Goal: Transaction & Acquisition: Purchase product/service

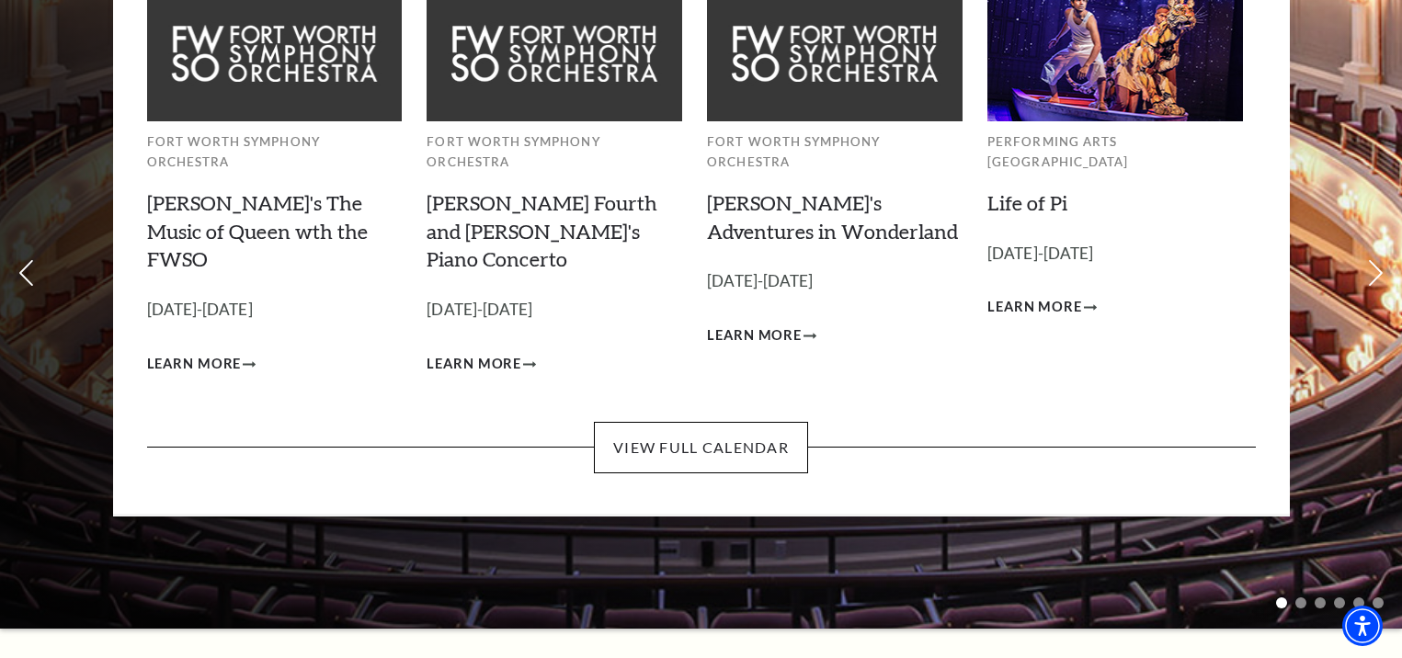
scroll to position [210, 0]
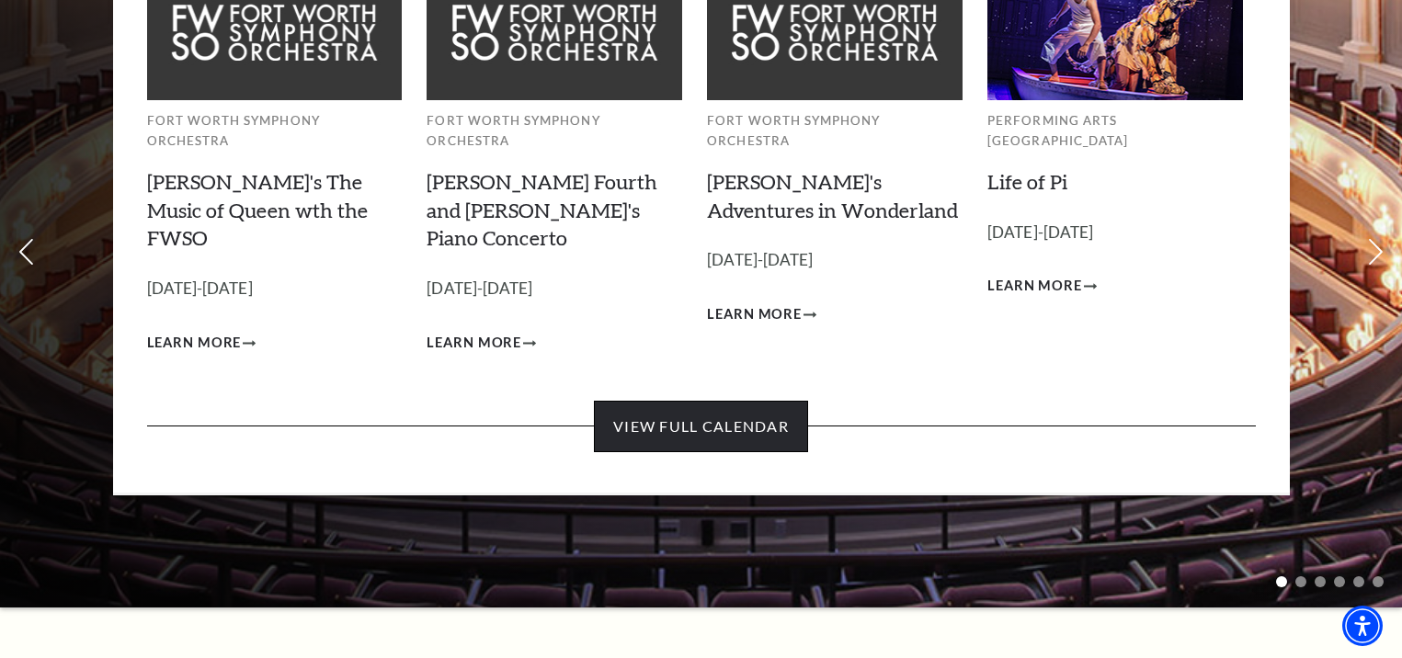
click at [751, 401] on link "View Full Calendar" at bounding box center [701, 426] width 214 height 51
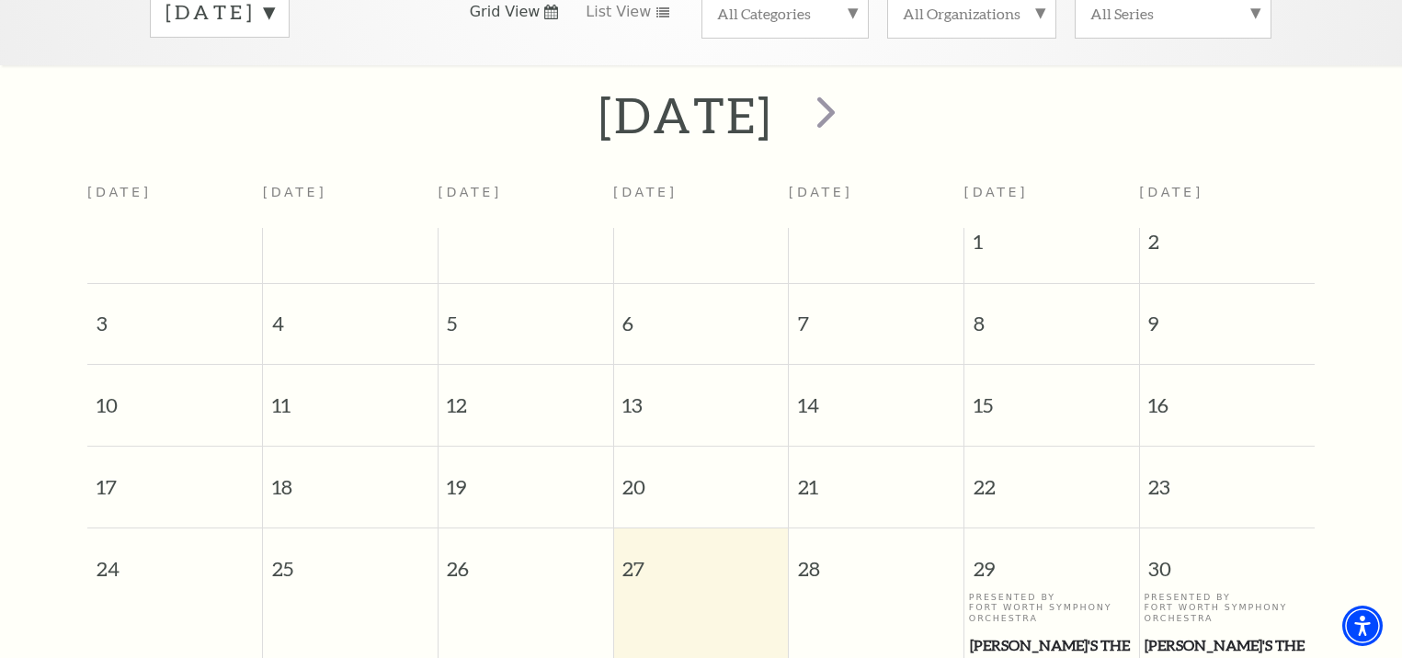
scroll to position [70, 0]
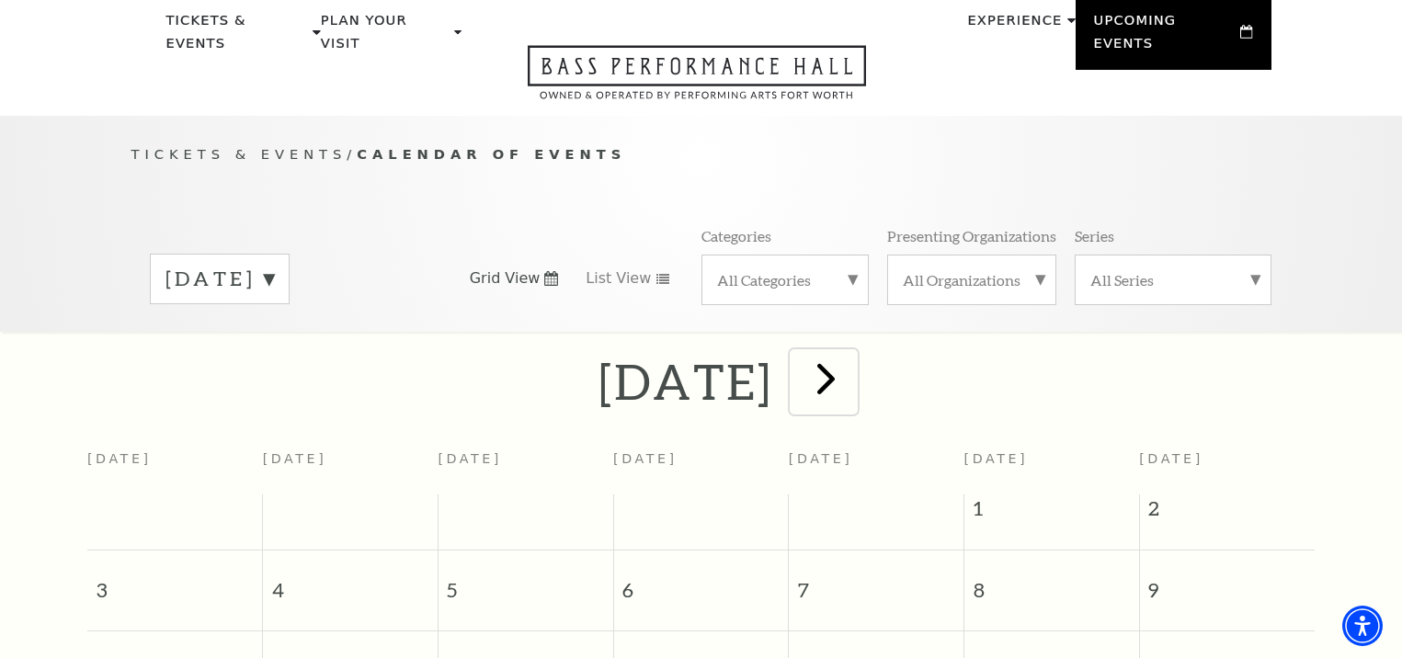
click at [852, 359] on span "next" at bounding box center [826, 378] width 52 height 52
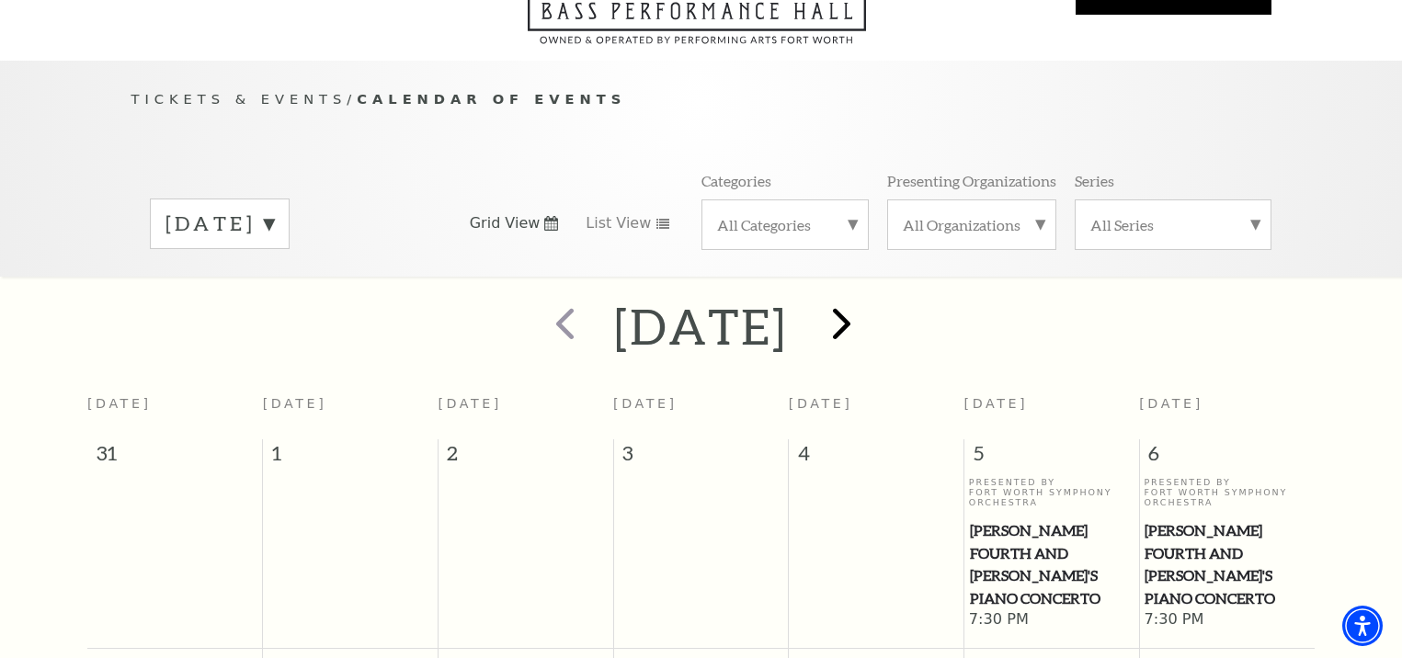
scroll to position [163, 0]
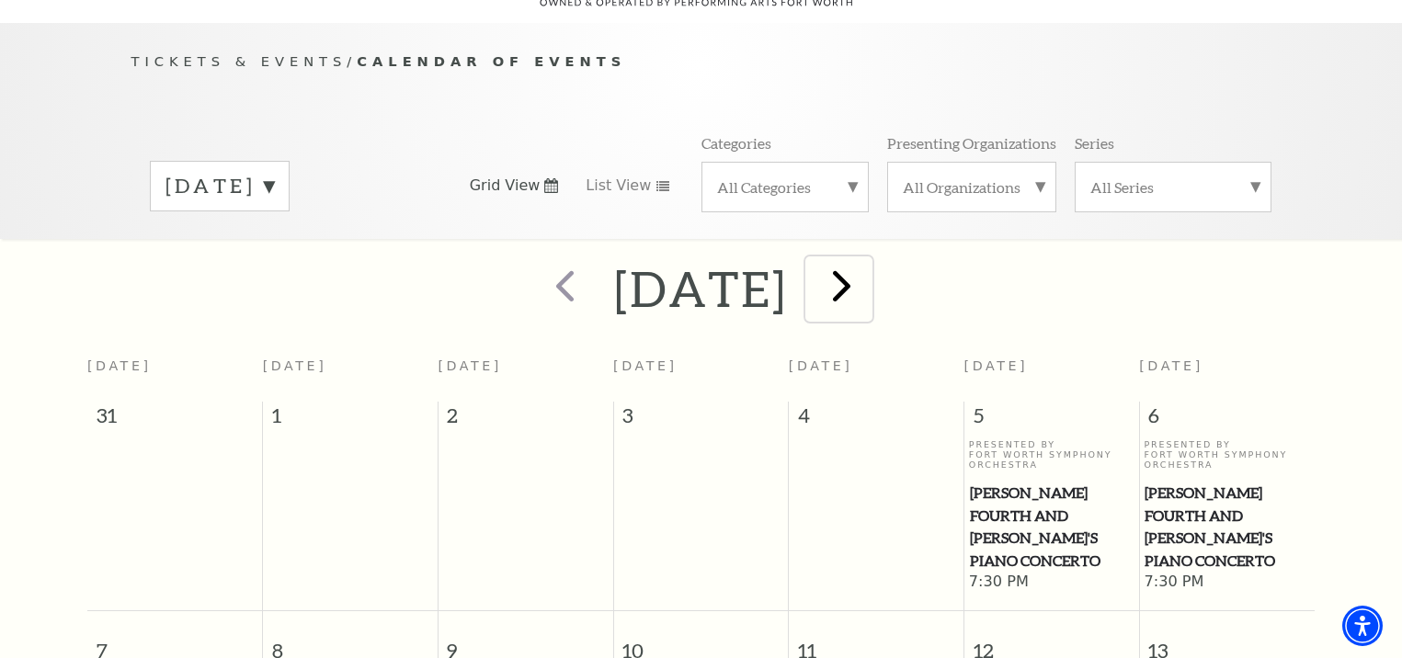
click at [868, 266] on span "next" at bounding box center [841, 285] width 52 height 52
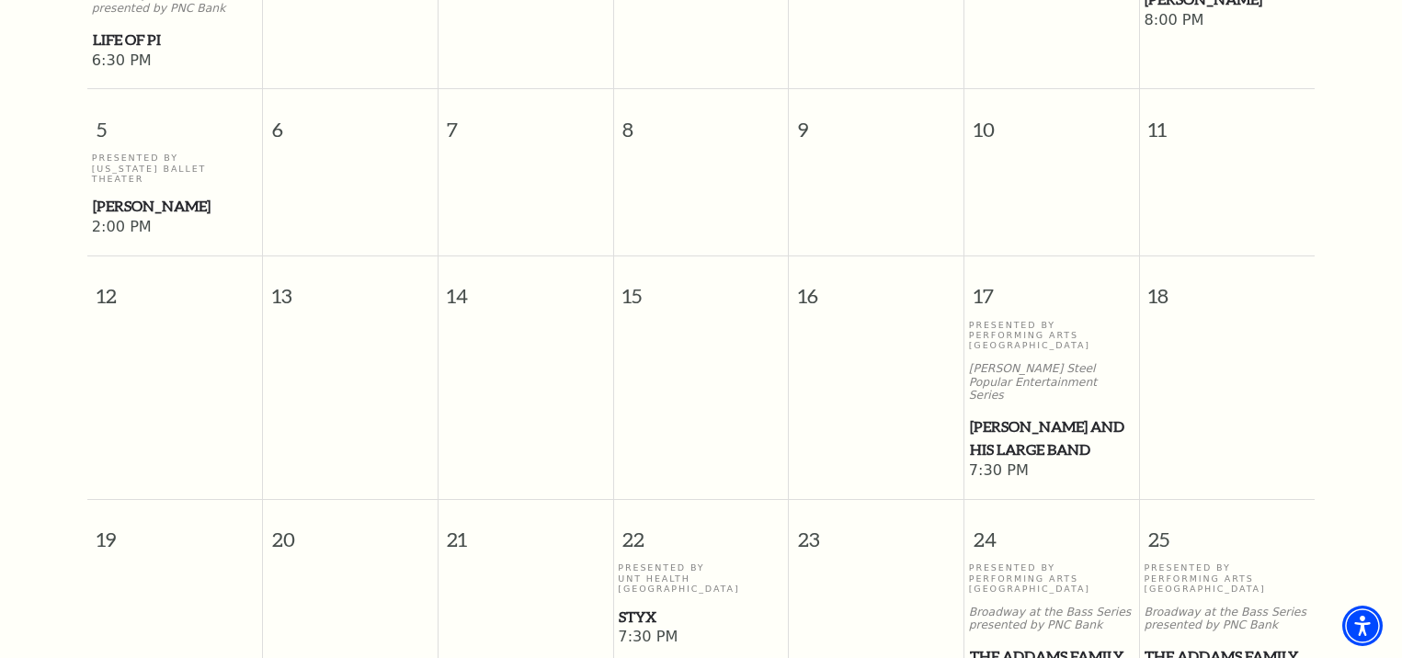
scroll to position [786, 0]
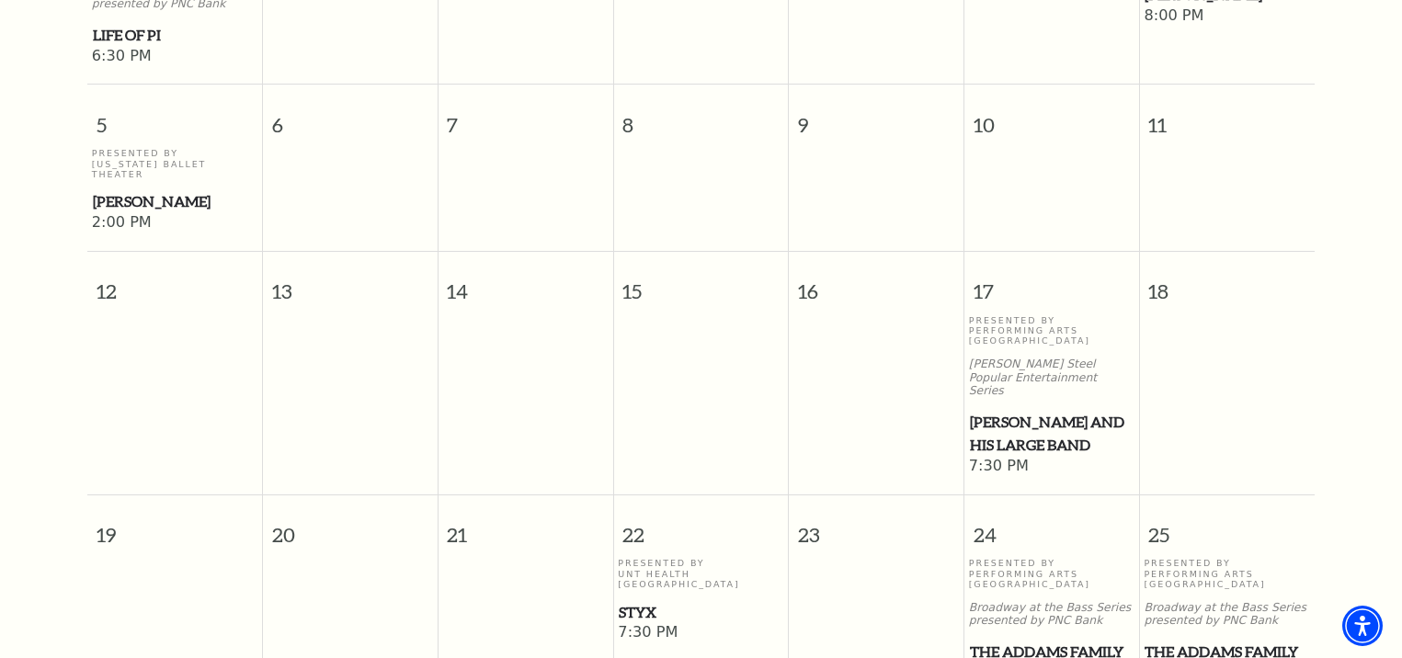
click at [642, 601] on span "Styx" at bounding box center [701, 612] width 164 height 23
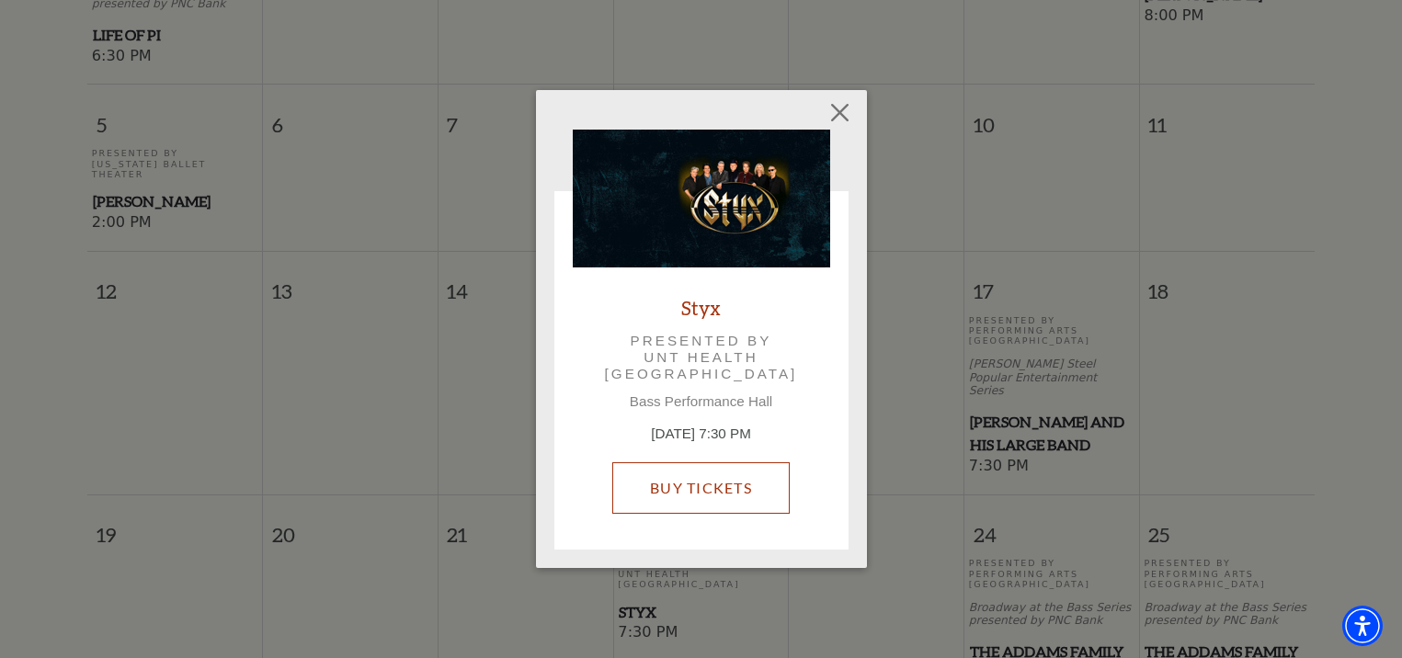
click at [688, 501] on link "Buy Tickets" at bounding box center [700, 487] width 177 height 51
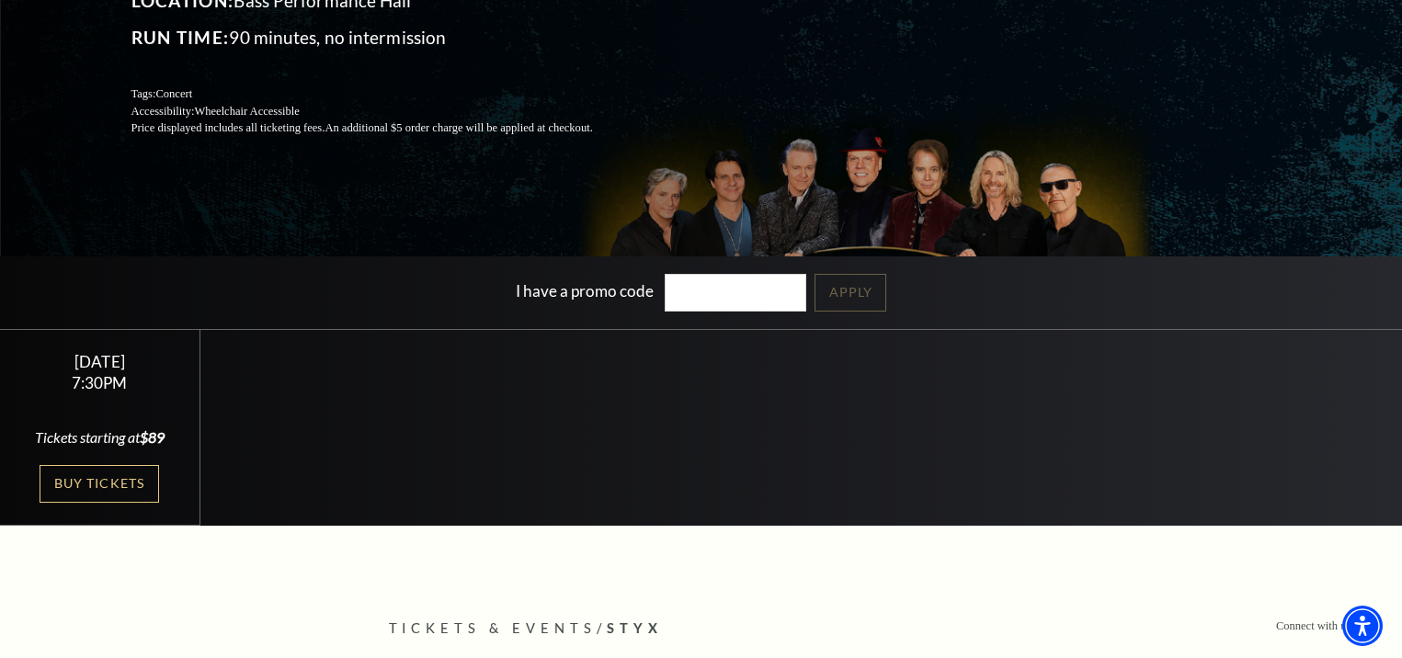
scroll to position [349, 0]
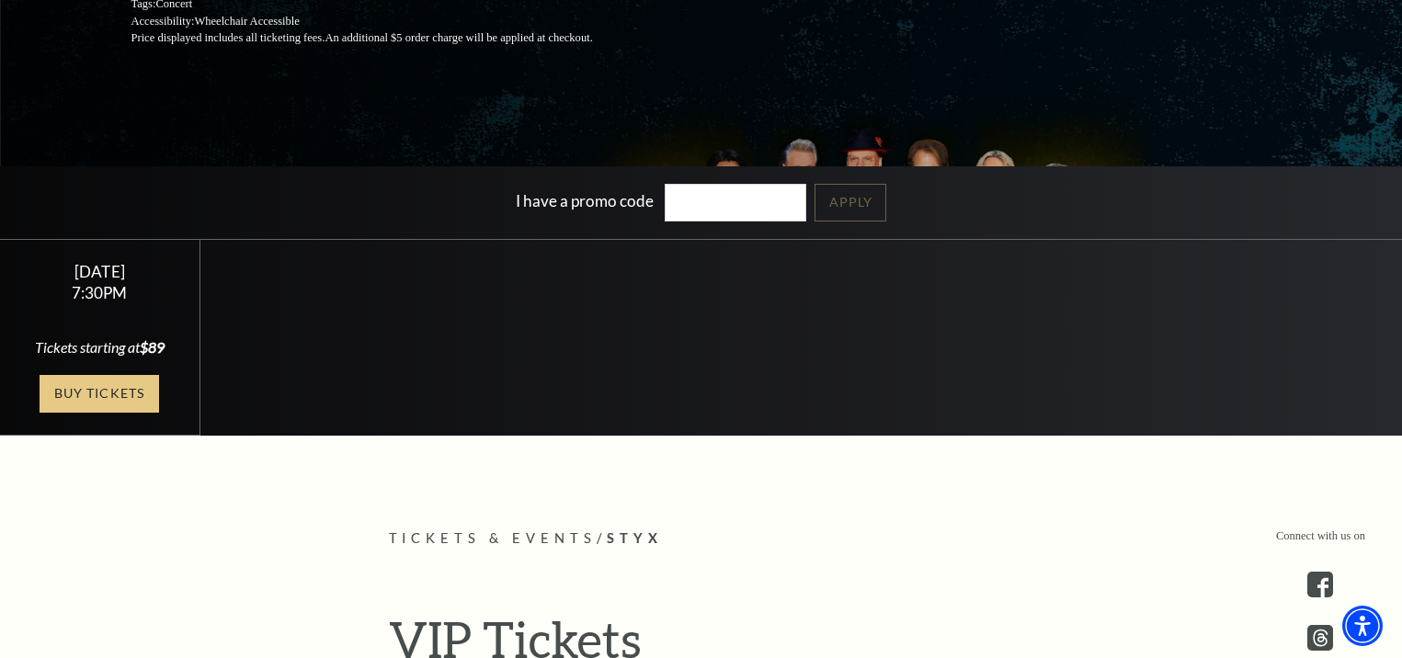
click at [101, 413] on link "Buy Tickets" at bounding box center [99, 394] width 119 height 38
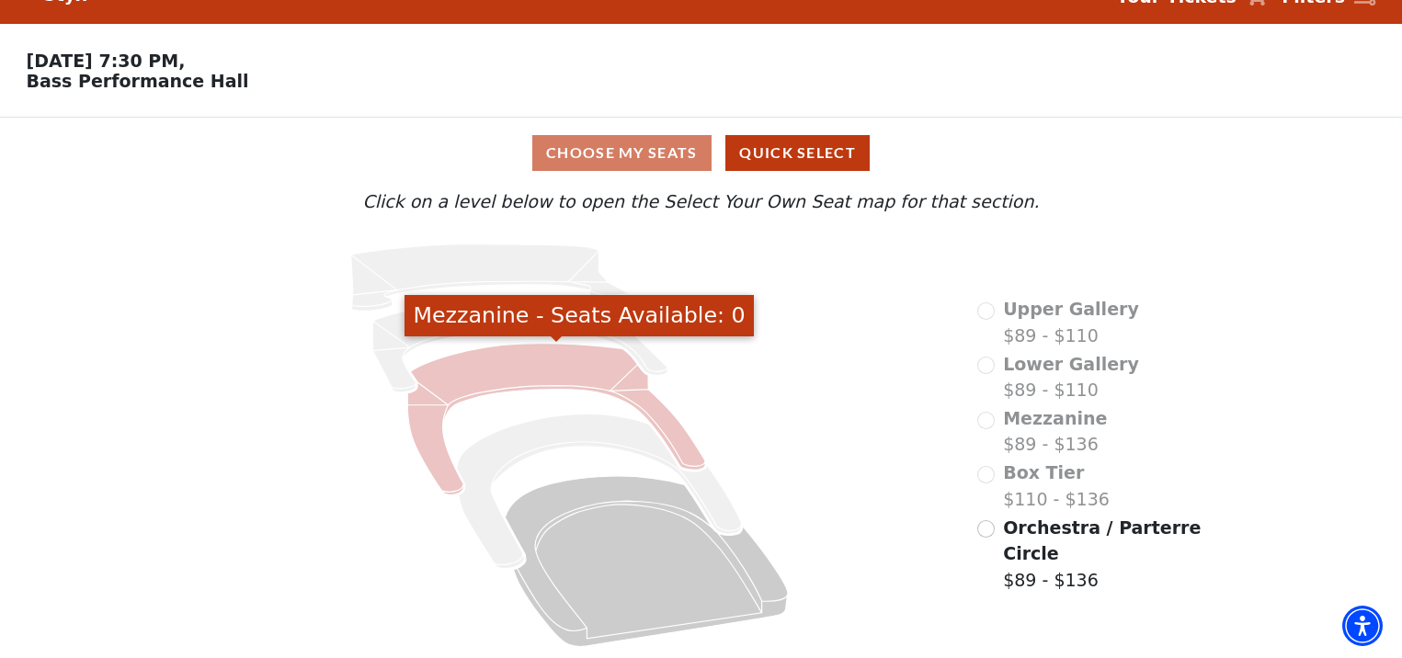
scroll to position [37, 0]
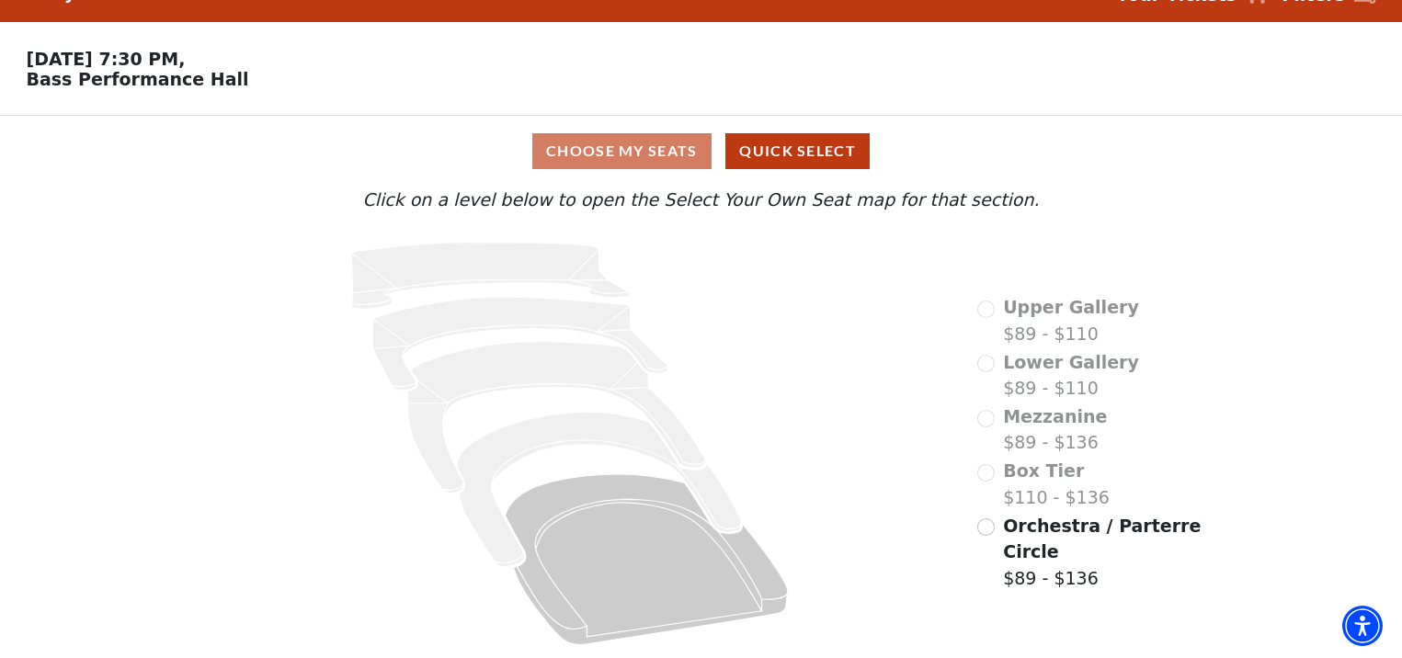
click at [986, 307] on div "Upper Gallery $89 - $110" at bounding box center [1058, 320] width 162 height 52
click at [996, 530] on div "Orchestra / Parterre Circle $89 - $136" at bounding box center [1090, 552] width 227 height 79
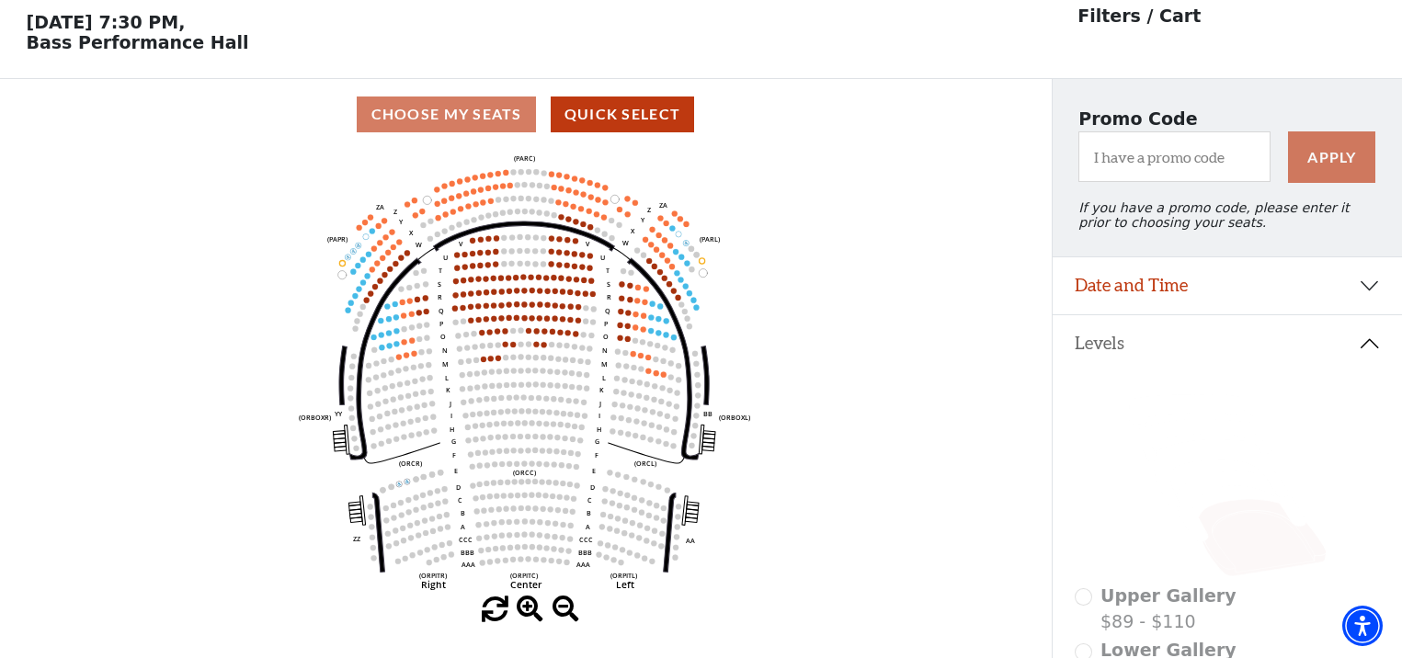
scroll to position [85, 0]
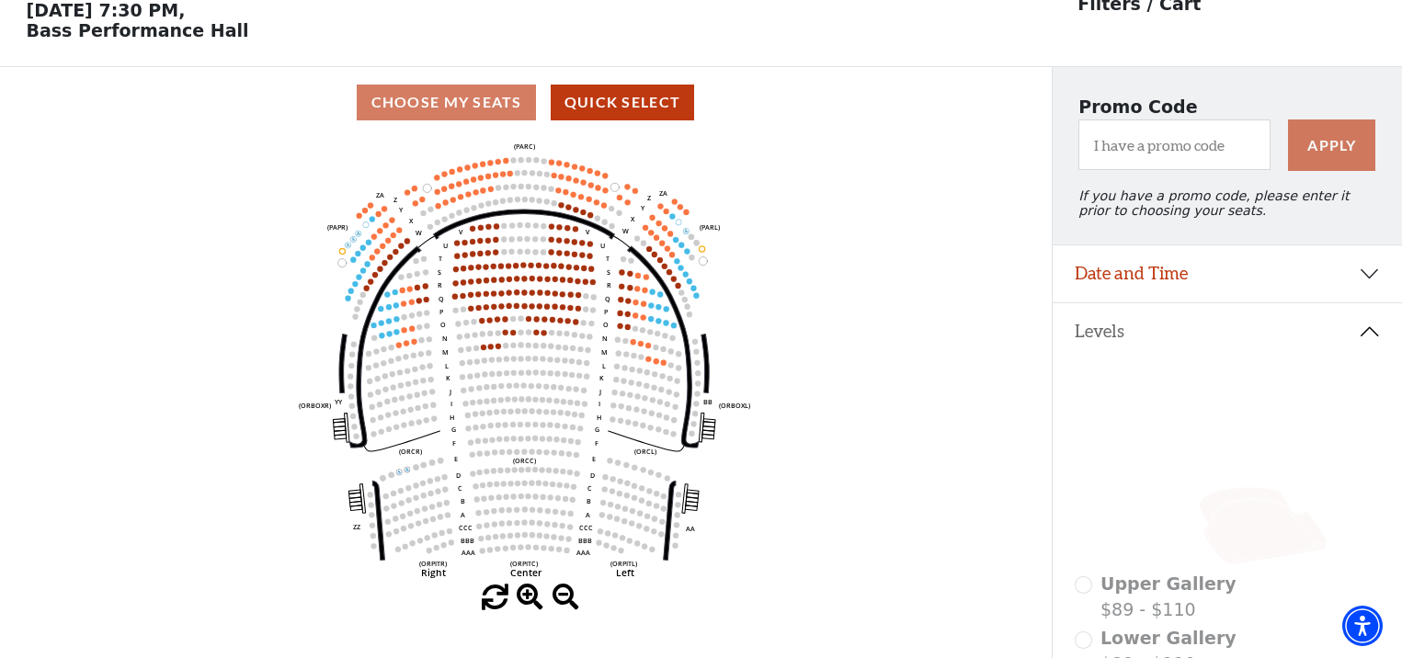
click at [464, 103] on div "Choose My Seats Quick Select" at bounding box center [525, 103] width 1051 height 36
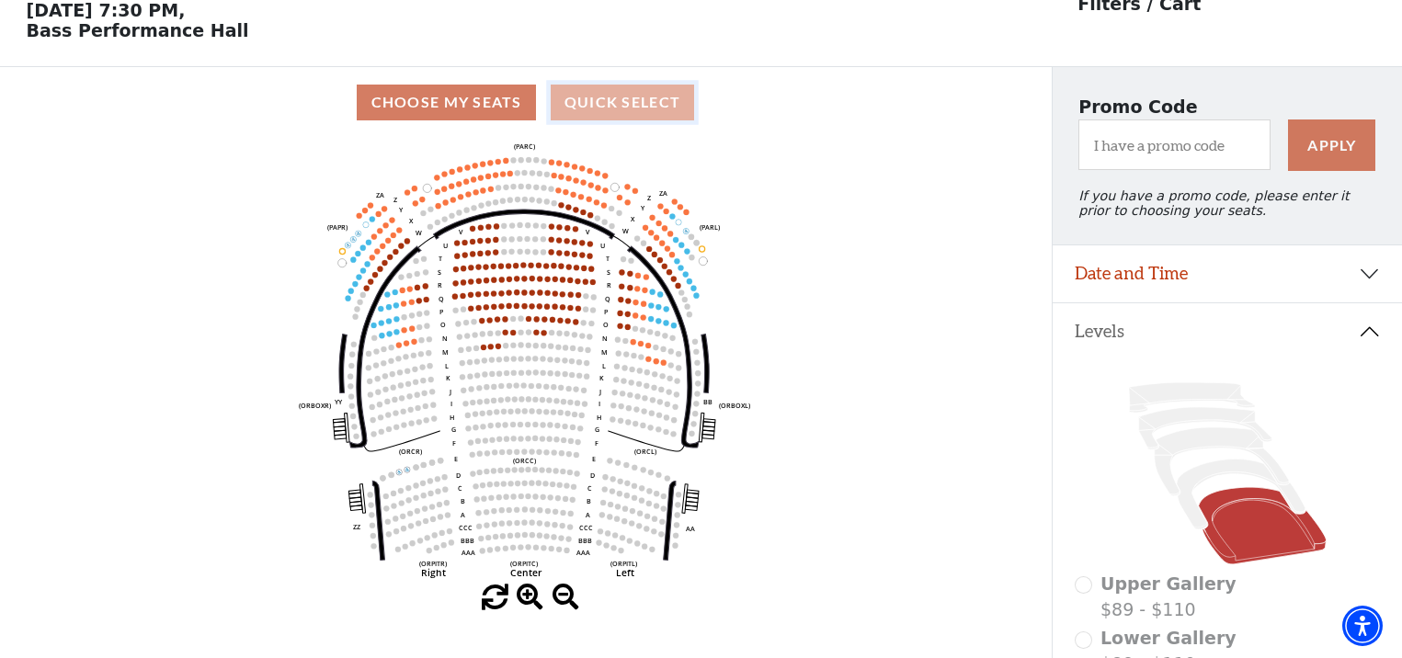
click at [597, 108] on button "Quick Select" at bounding box center [623, 103] width 144 height 36
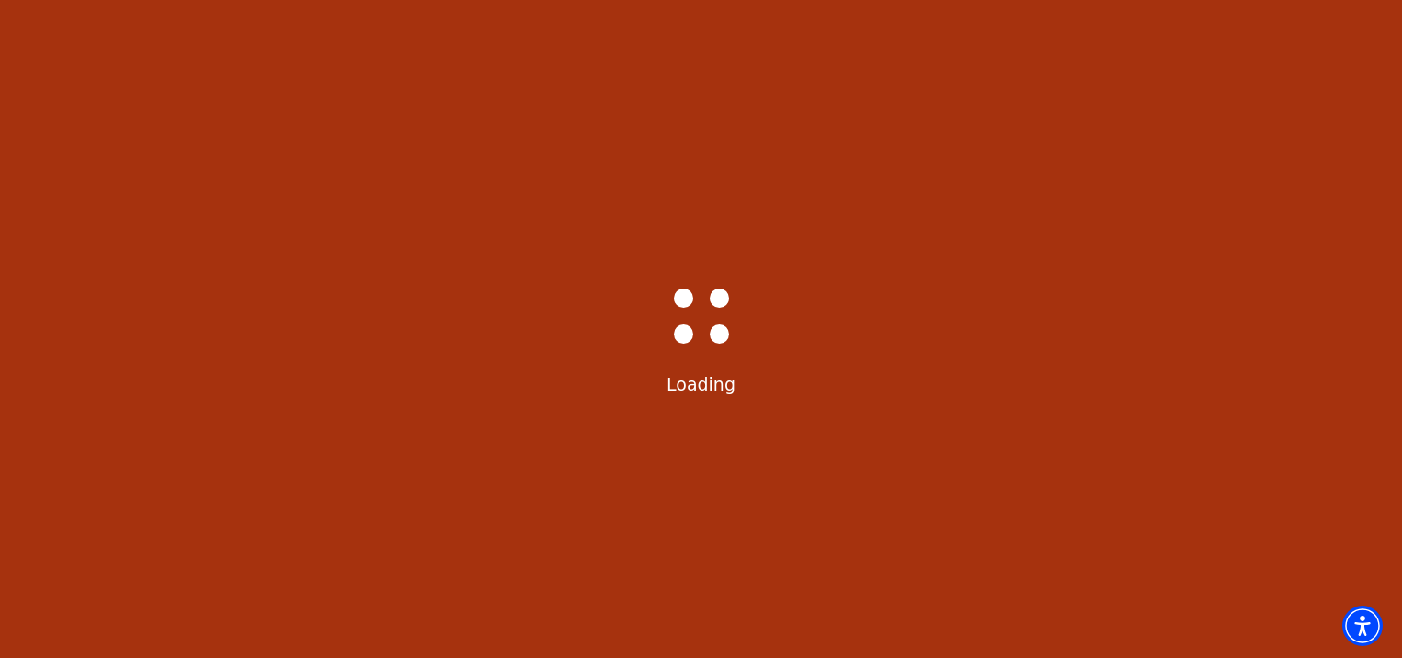
scroll to position [0, 0]
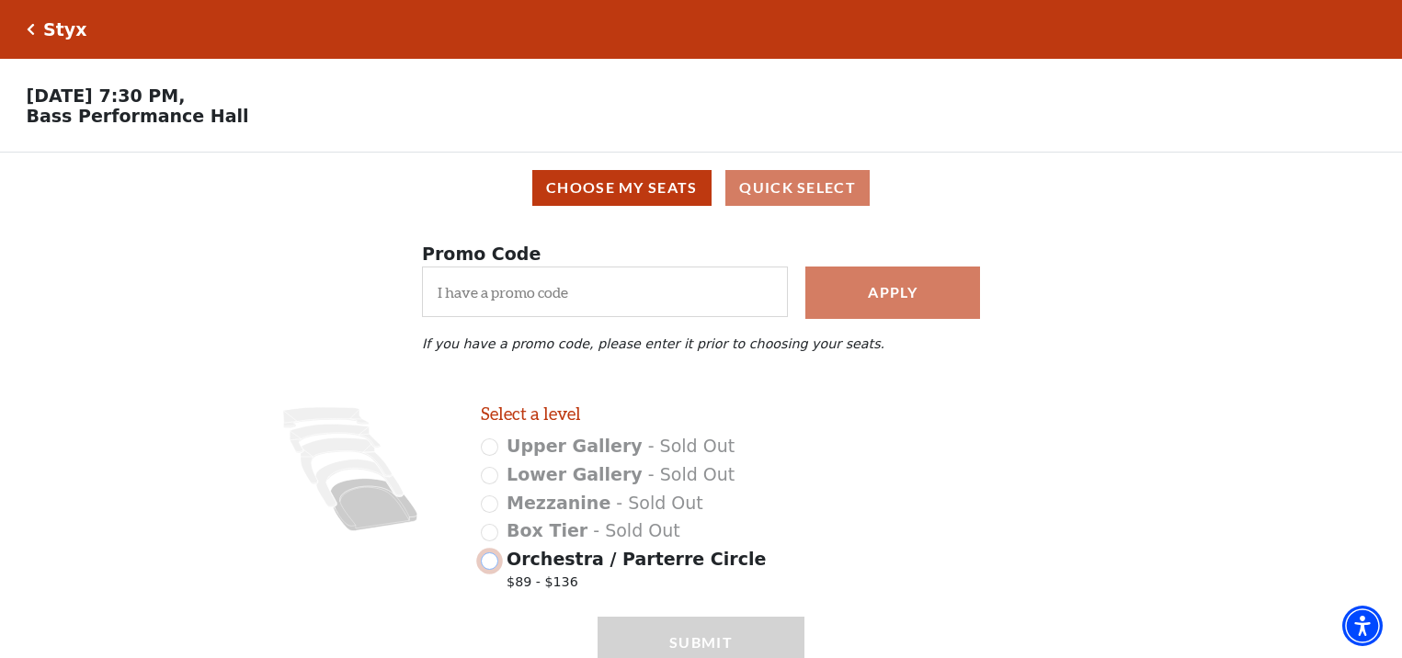
click at [494, 566] on input "Orchestra / Parterre Circle $89 - $136" at bounding box center [489, 560] width 17 height 17
radio input "true"
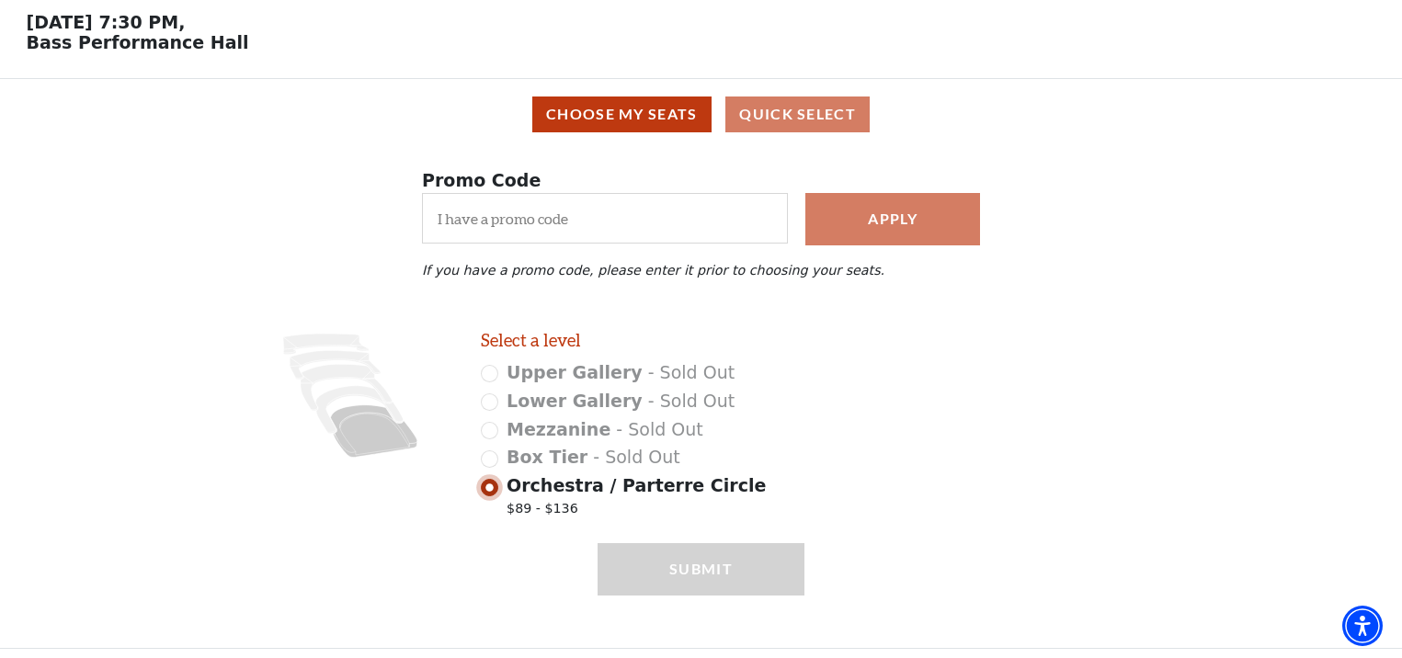
scroll to position [129, 0]
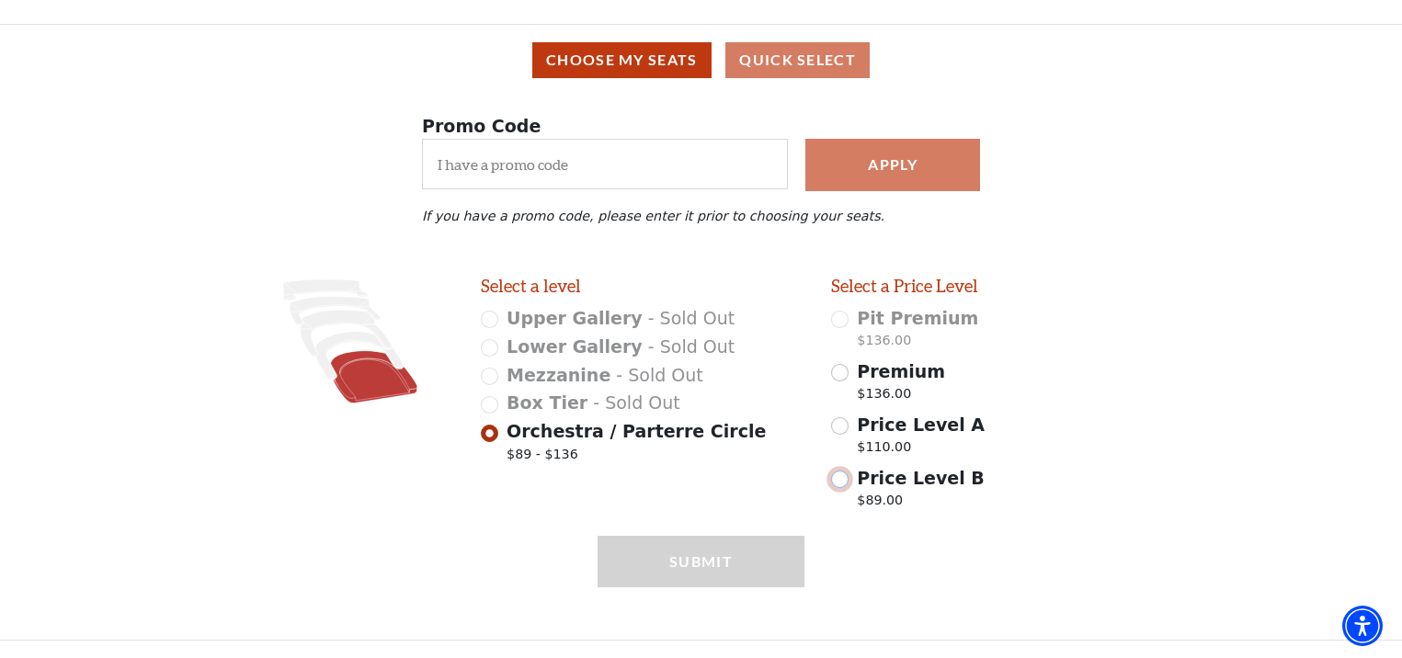
click at [840, 479] on input "Price Level B $89.00" at bounding box center [839, 479] width 17 height 17
radio input "true"
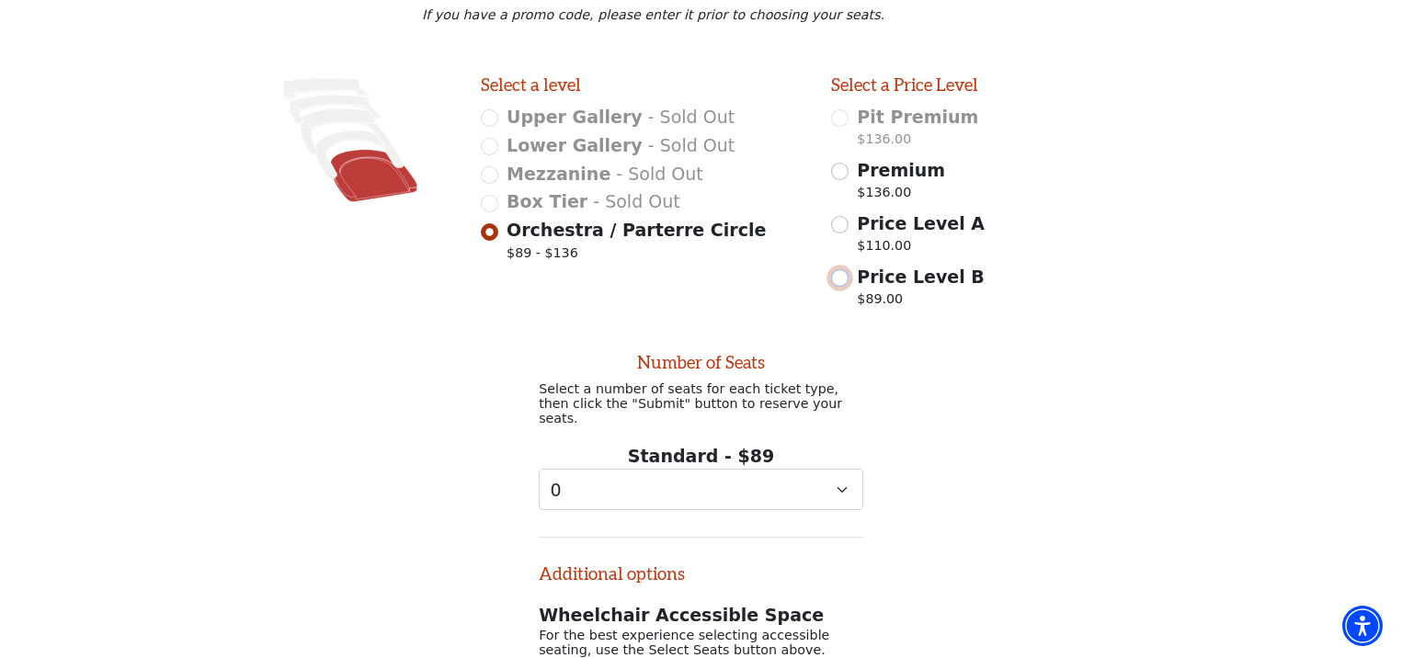
scroll to position [543, 0]
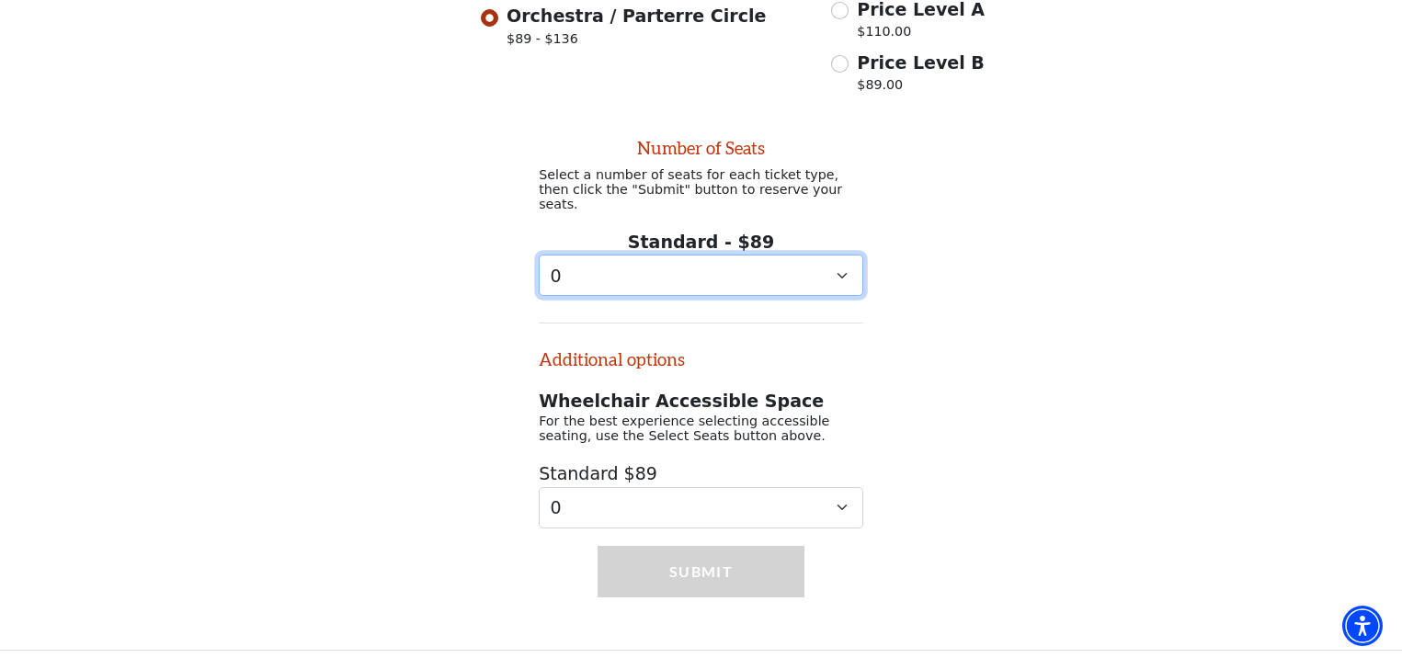
click at [687, 263] on select "0 1 2 3 4 5 6 7 8 9" at bounding box center [701, 275] width 324 height 41
select select "2"
click at [539, 255] on select "0 1 2 3 4 5 6 7 8 9" at bounding box center [701, 275] width 324 height 41
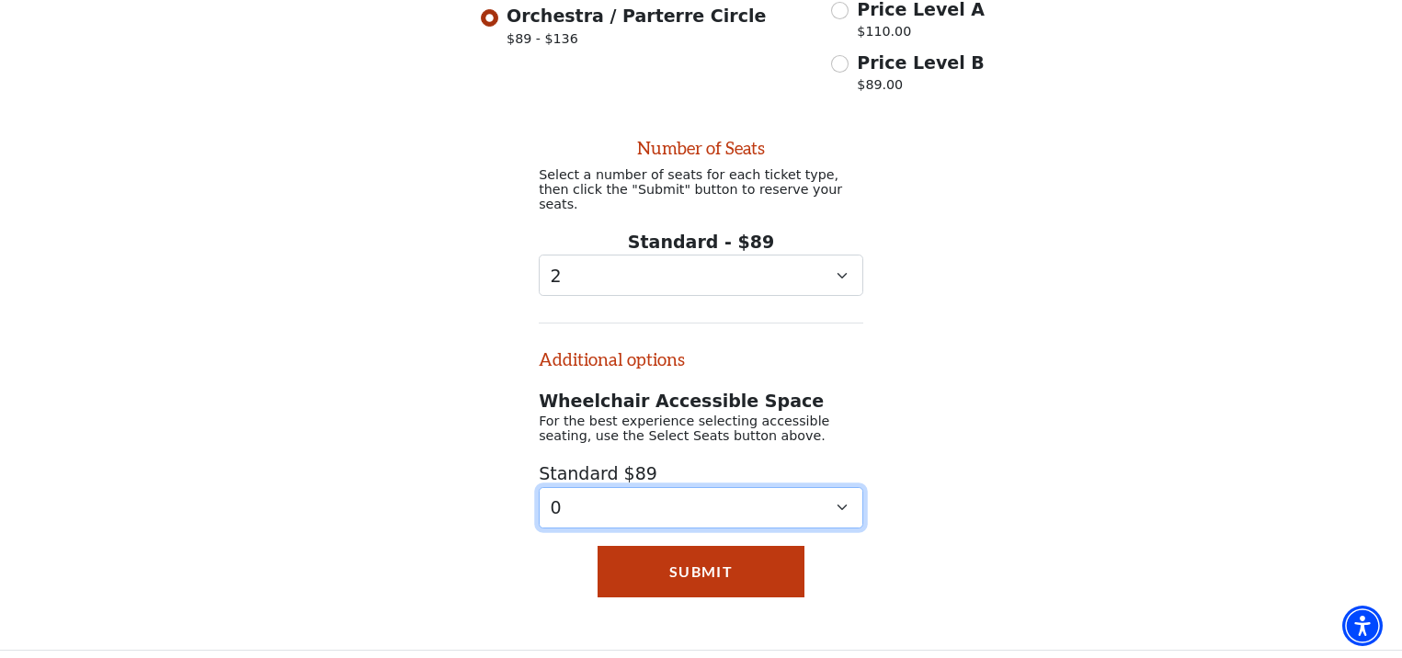
click at [647, 494] on select "0 1 2 3 4" at bounding box center [701, 507] width 324 height 41
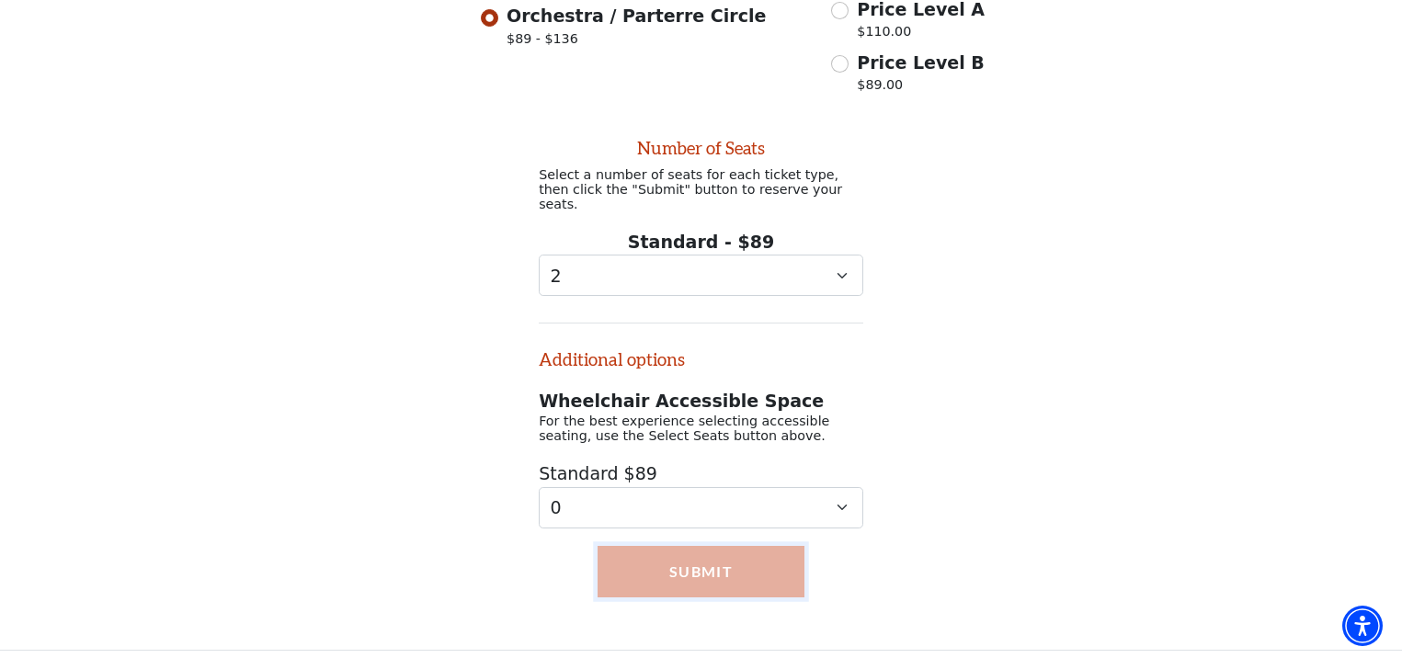
click at [725, 564] on button "Submit" at bounding box center [701, 571] width 208 height 51
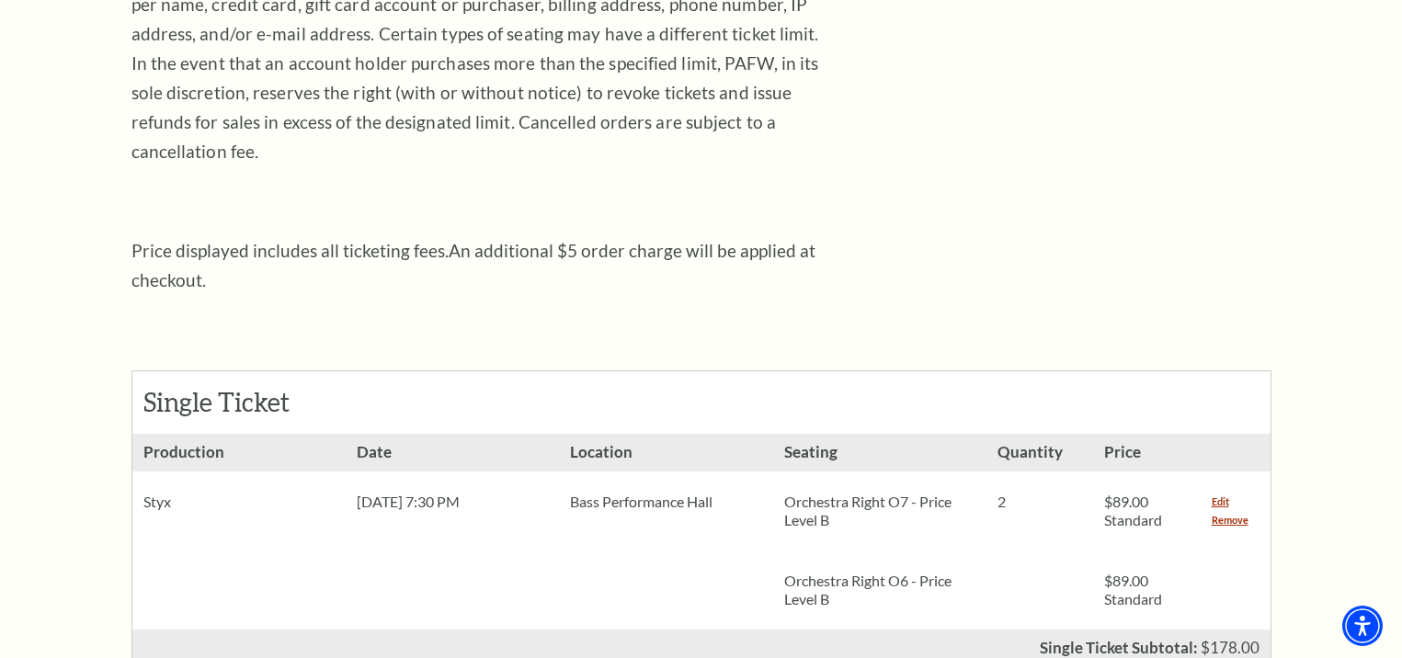
scroll to position [577, 0]
